Goal: Transaction & Acquisition: Purchase product/service

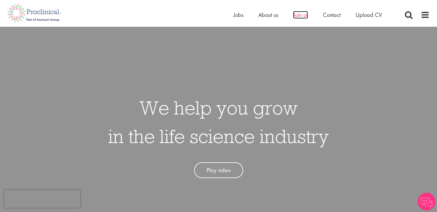
click at [300, 15] on span "Join us" at bounding box center [300, 15] width 15 height 8
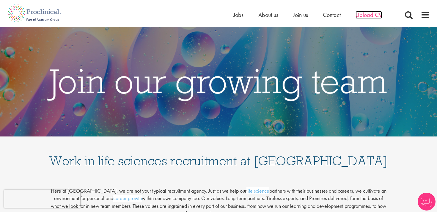
click at [365, 15] on span "Upload CV" at bounding box center [369, 15] width 26 height 8
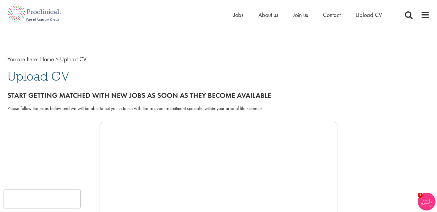
click at [426, 206] on img at bounding box center [427, 202] width 18 height 18
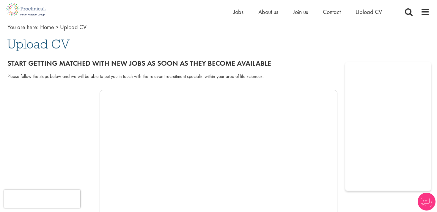
click at [391, 45] on h1 "Upload CV" at bounding box center [218, 43] width 422 height 13
click at [428, 204] on img at bounding box center [427, 202] width 18 height 18
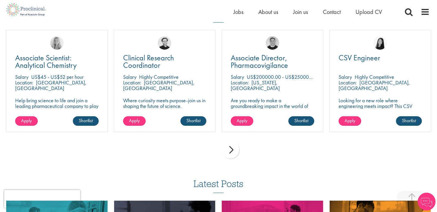
scroll to position [426, 0]
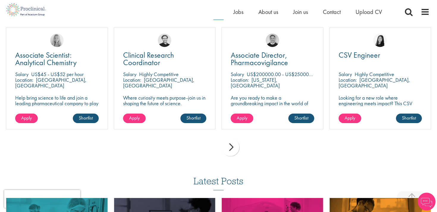
click at [232, 146] on div "next" at bounding box center [231, 147] width 18 height 18
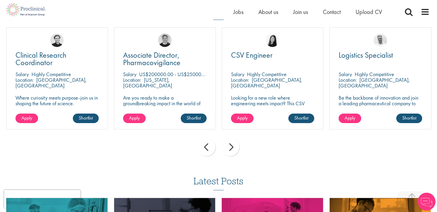
click at [232, 146] on div "next" at bounding box center [231, 147] width 18 height 18
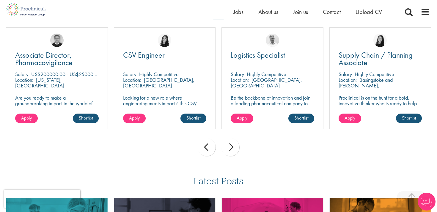
click at [232, 146] on div "next" at bounding box center [231, 147] width 18 height 18
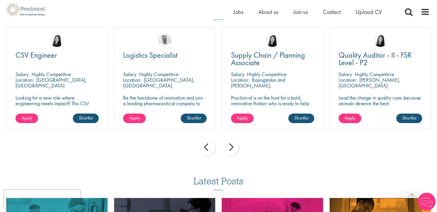
click at [232, 146] on div "next" at bounding box center [231, 147] width 18 height 18
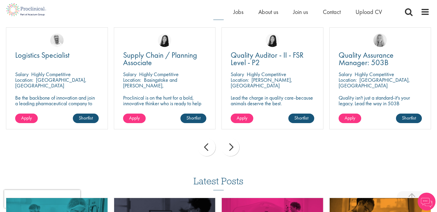
click at [232, 146] on div "next" at bounding box center [231, 147] width 18 height 18
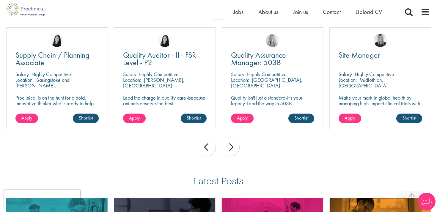
click at [232, 146] on div "next" at bounding box center [231, 147] width 18 height 18
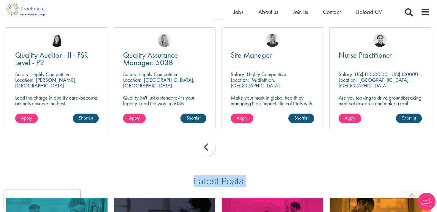
click at [232, 146] on div "prev next" at bounding box center [218, 148] width 431 height 26
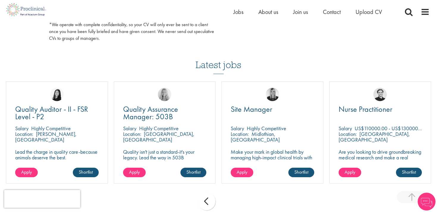
scroll to position [369, 0]
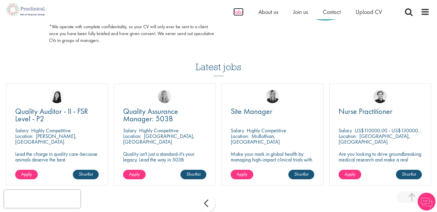
click at [239, 11] on span "Jobs" at bounding box center [239, 12] width 10 height 8
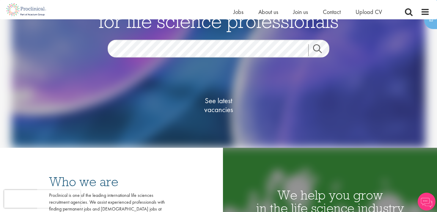
scroll to position [56, 0]
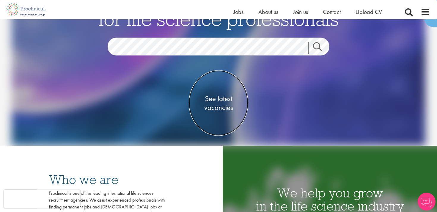
click at [223, 107] on span "See latest vacancies" at bounding box center [218, 103] width 59 height 18
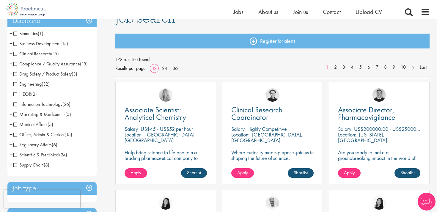
scroll to position [52, 0]
click at [21, 154] on span "Scientific & Preclinical" at bounding box center [36, 154] width 46 height 6
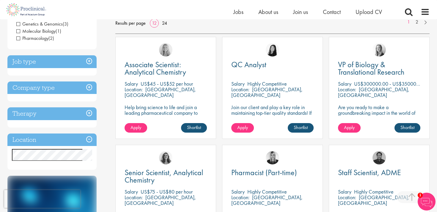
scroll to position [99, 0]
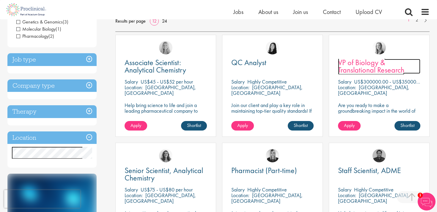
click at [361, 69] on span "VP of Biology & Translational Research" at bounding box center [371, 66] width 66 height 18
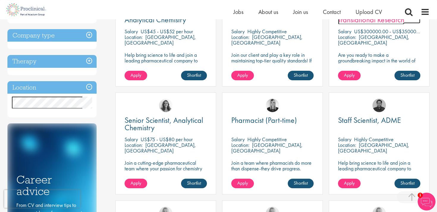
scroll to position [150, 0]
